Goal: Task Accomplishment & Management: Manage account settings

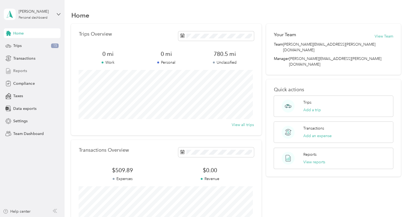
click at [17, 71] on span "Reports" at bounding box center [20, 71] width 14 height 6
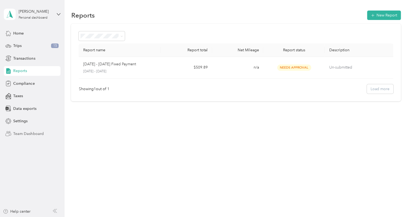
click at [35, 133] on span "Team Dashboard" at bounding box center [28, 134] width 30 height 6
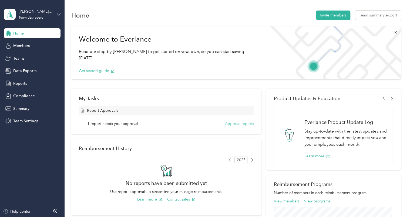
click at [233, 124] on button "Approve reports" at bounding box center [239, 124] width 29 height 6
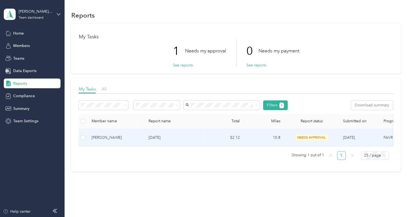
click at [308, 136] on span "needs approval" at bounding box center [312, 138] width 34 height 6
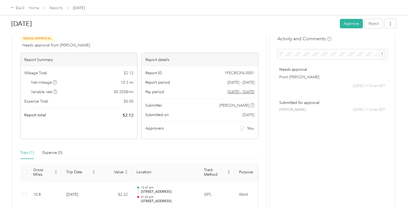
scroll to position [12, 0]
click at [350, 23] on button "Approve" at bounding box center [351, 23] width 23 height 9
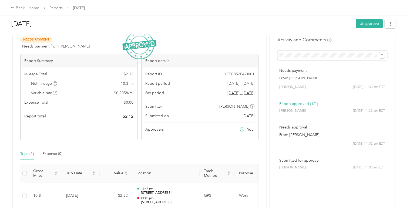
click at [231, 31] on div "[DATE] Unapprove" at bounding box center [203, 25] width 385 height 16
click at [34, 8] on link "Home" at bounding box center [34, 8] width 11 height 5
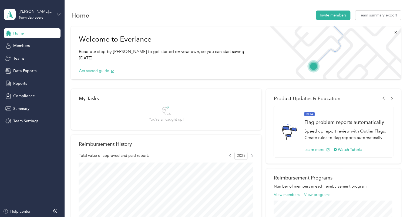
click at [59, 15] on icon at bounding box center [59, 14] width 4 height 4
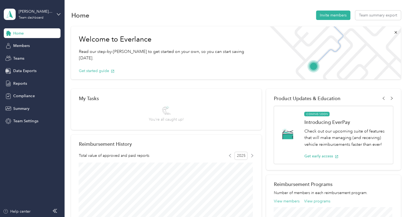
click at [29, 56] on div "Personal dashboard" at bounding box center [26, 55] width 34 height 6
